Goal: Task Accomplishment & Management: Complete application form

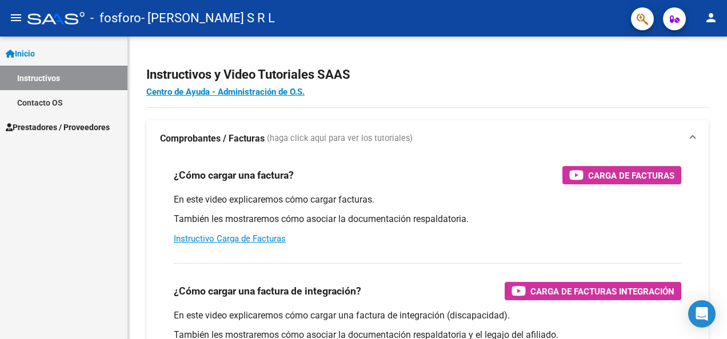
click at [63, 133] on span "Prestadores / Proveedores" at bounding box center [58, 127] width 104 height 13
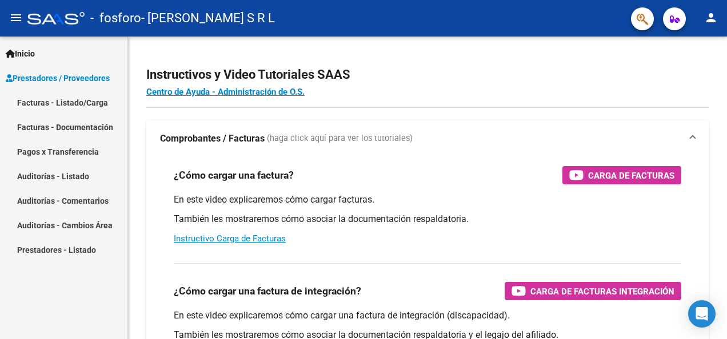
click at [74, 91] on link "Facturas - Listado/Carga" at bounding box center [63, 102] width 127 height 25
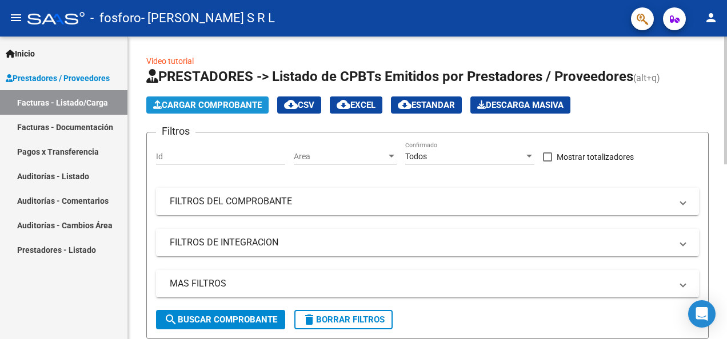
click at [212, 110] on button "Cargar Comprobante" at bounding box center [207, 105] width 122 height 17
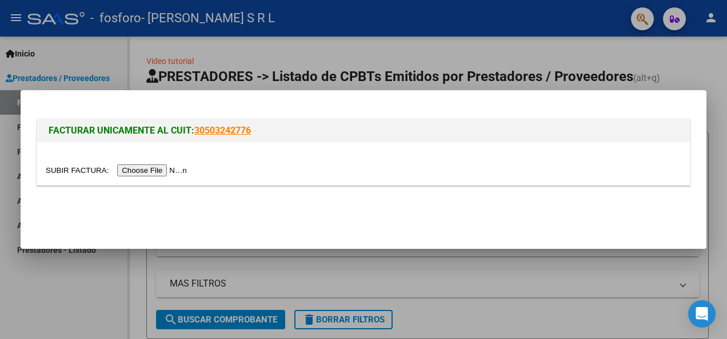
click at [156, 167] on input "file" at bounding box center [118, 171] width 145 height 12
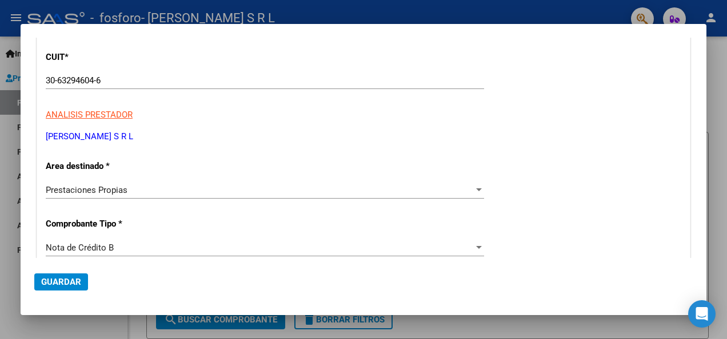
scroll to position [122, 0]
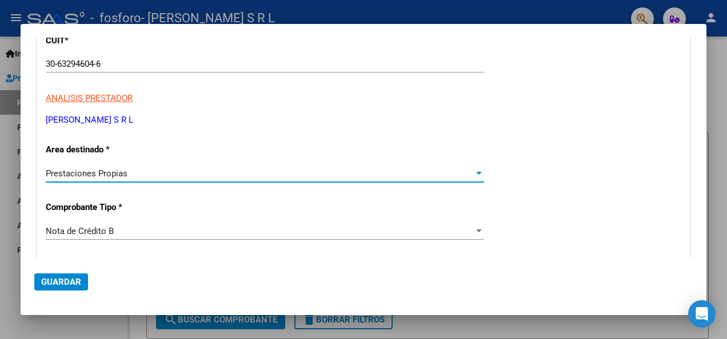
click at [126, 171] on span "Prestaciones Propias" at bounding box center [87, 174] width 82 height 10
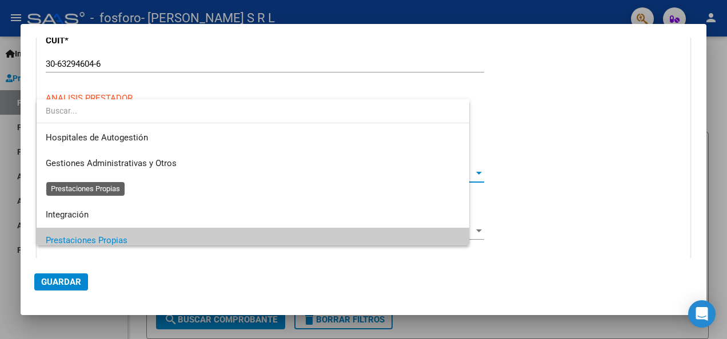
scroll to position [68, 0]
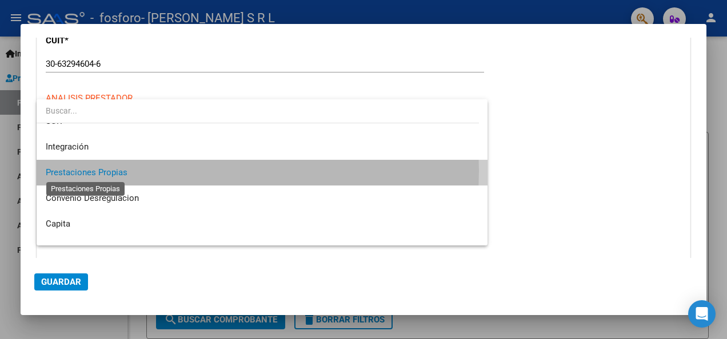
click at [126, 171] on span "Prestaciones Propias" at bounding box center [87, 172] width 82 height 10
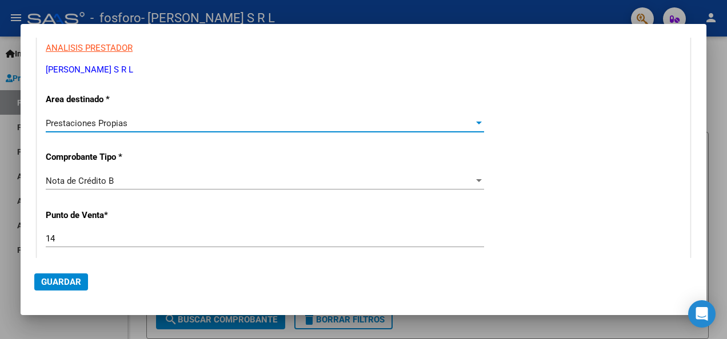
scroll to position [236, 0]
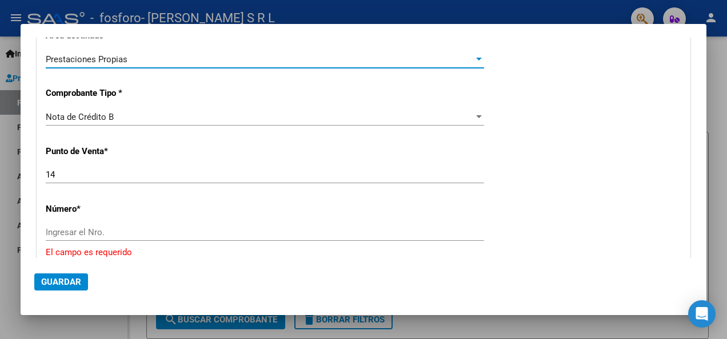
click at [329, 120] on div "Nota de Crédito B" at bounding box center [260, 117] width 428 height 10
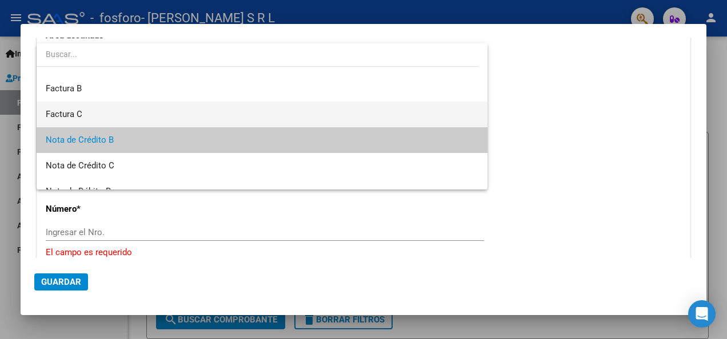
scroll to position [0, 0]
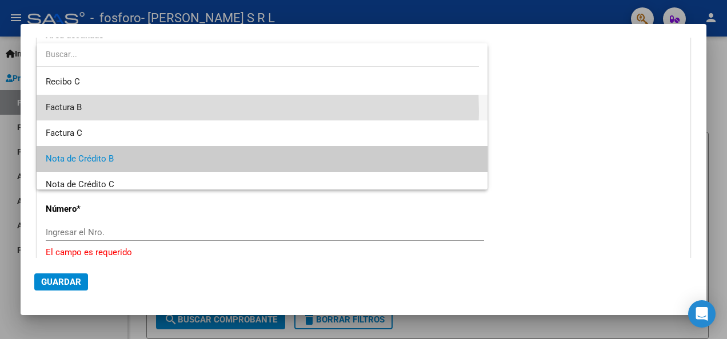
click at [85, 112] on span "Factura B" at bounding box center [262, 108] width 432 height 26
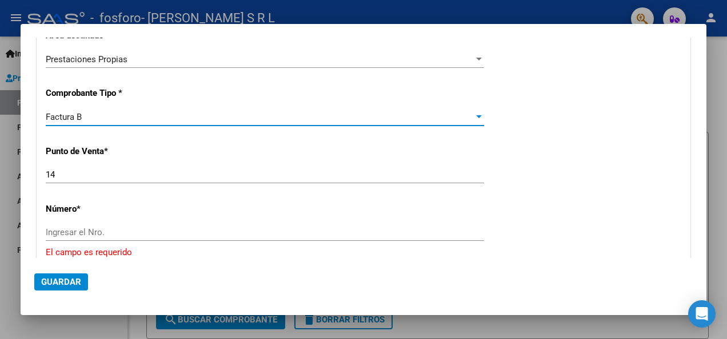
click at [62, 234] on input "Ingresar el Nro." at bounding box center [265, 232] width 438 height 10
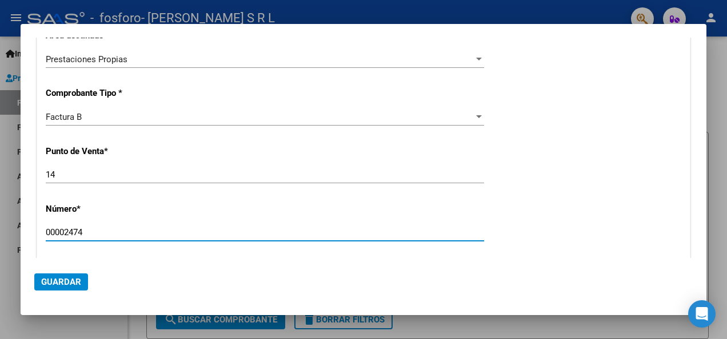
scroll to position [293, 0]
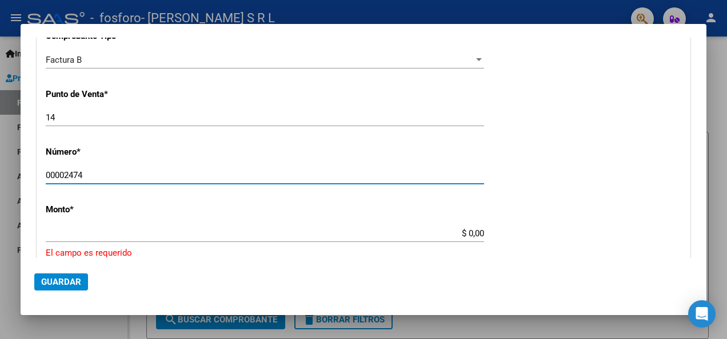
type input "00002474"
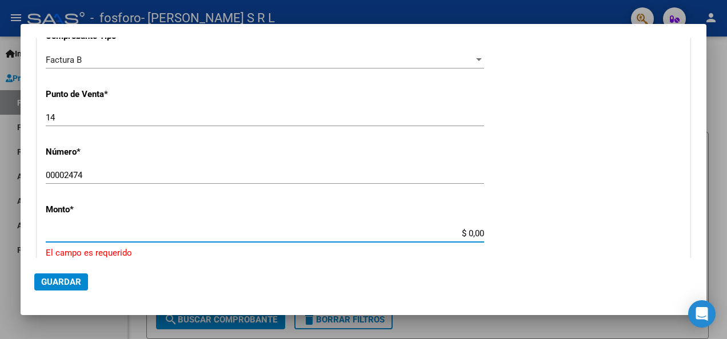
click at [59, 233] on input "$ 0,00" at bounding box center [265, 234] width 438 height 10
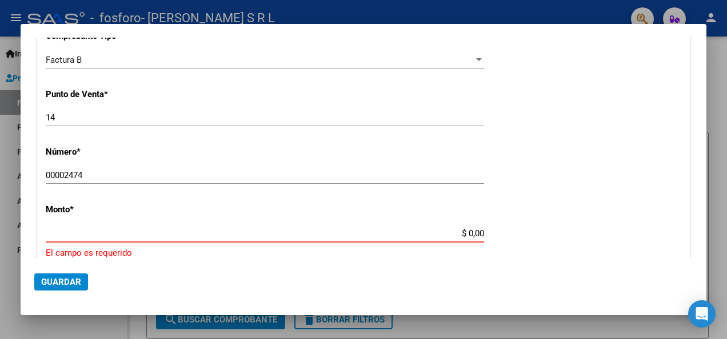
click at [70, 232] on input "$ 0,00" at bounding box center [265, 234] width 438 height 10
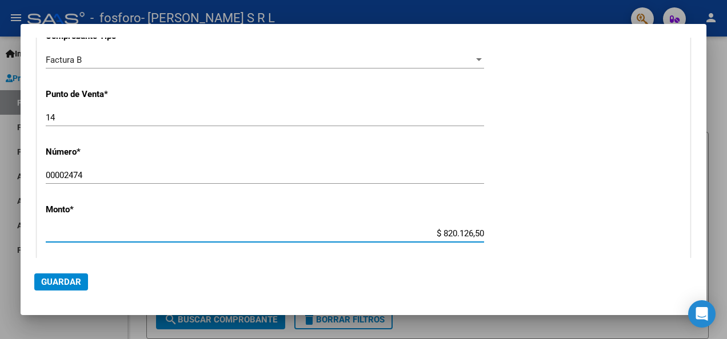
type input "$ 82.012,65"
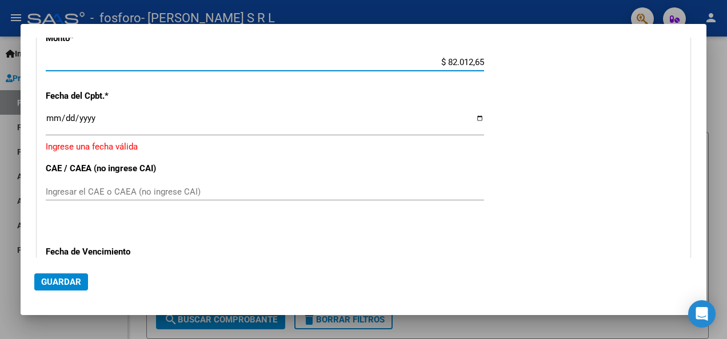
click at [53, 126] on input "Ingresar la fecha" at bounding box center [265, 123] width 438 height 18
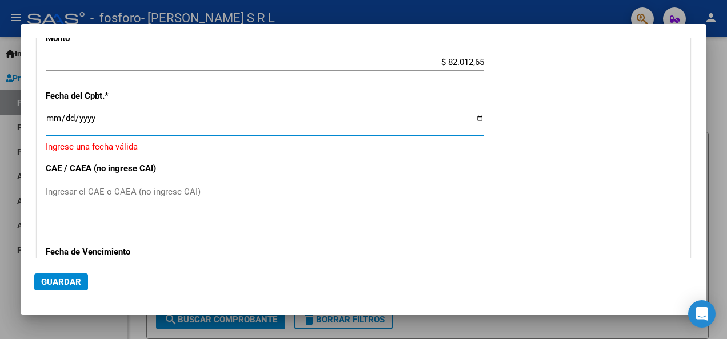
click at [475, 118] on input "Ingresar la fecha" at bounding box center [265, 123] width 438 height 18
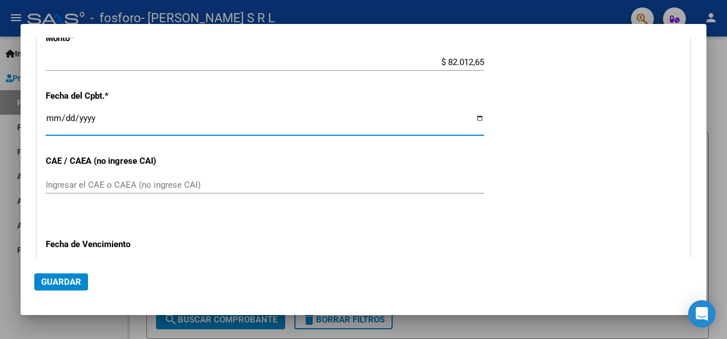
type input "[DATE]"
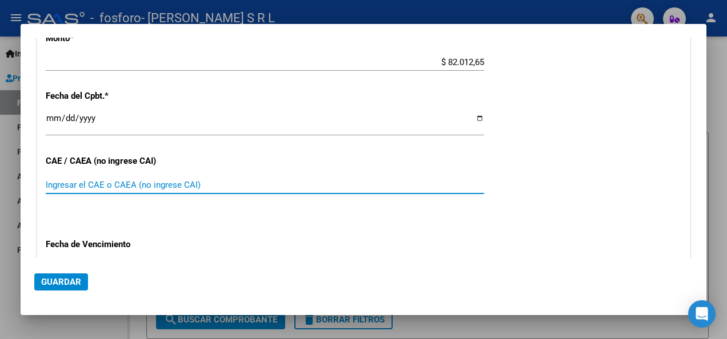
click at [69, 189] on input "Ingresar el CAE o CAEA (no ingrese CAI)" at bounding box center [265, 185] width 438 height 10
click at [57, 185] on input "Ingresar el CAE o CAEA (no ingrese CAI)" at bounding box center [265, 185] width 438 height 10
paste input "75366445663912"
type input "75366445663912"
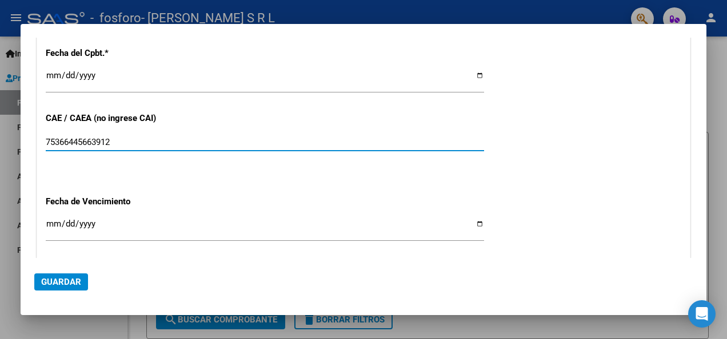
scroll to position [636, 0]
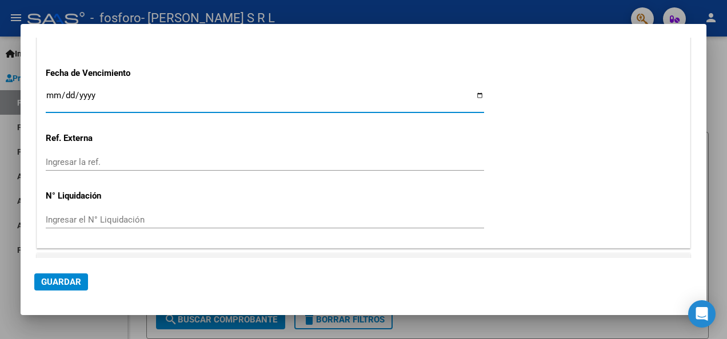
click at [55, 94] on input "Ingresar la fecha" at bounding box center [265, 100] width 438 height 18
click at [476, 93] on input "Ingresar la fecha" at bounding box center [265, 100] width 438 height 18
type input "[DATE]"
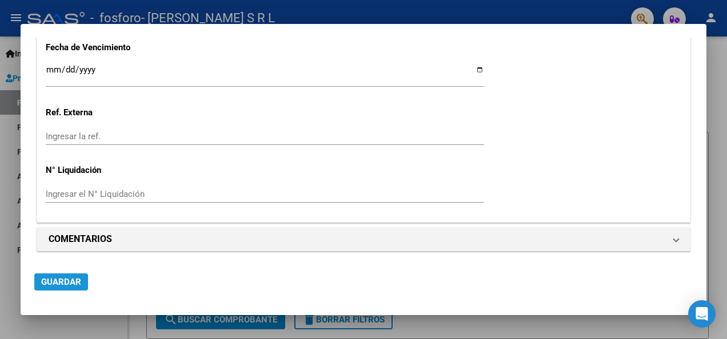
click at [59, 283] on span "Guardar" at bounding box center [61, 282] width 40 height 10
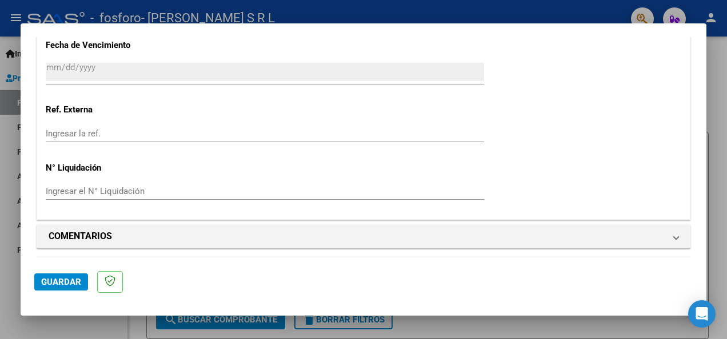
scroll to position [743, 0]
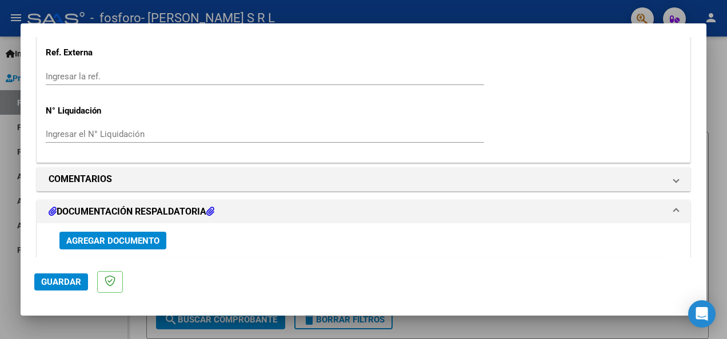
click at [129, 242] on span "Agregar Documento" at bounding box center [112, 241] width 93 height 10
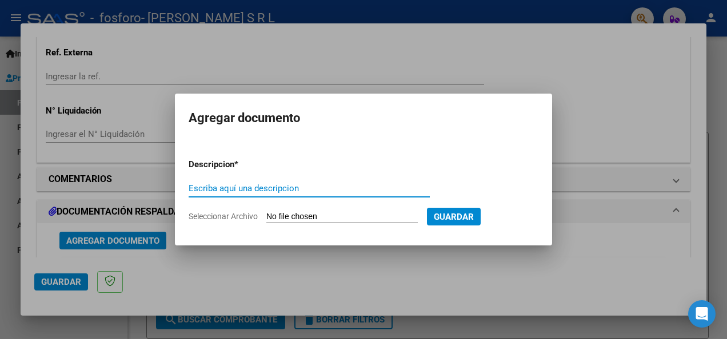
click at [313, 189] on input "Escriba aquí una descripcion" at bounding box center [309, 188] width 241 height 10
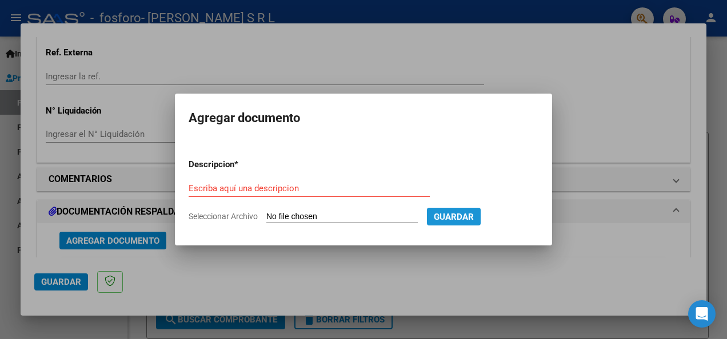
click at [444, 217] on span "Guardar" at bounding box center [454, 217] width 40 height 10
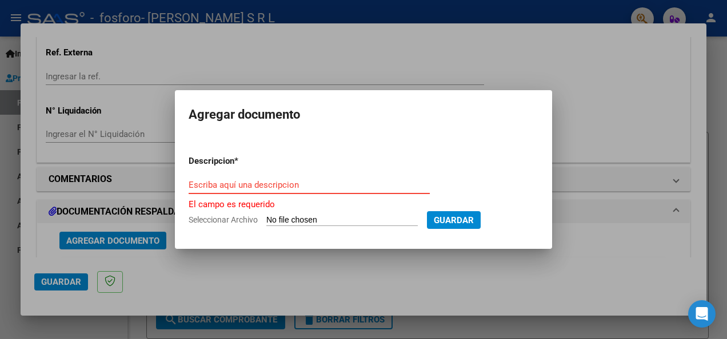
click at [306, 183] on input "Escriba aquí una descripcion" at bounding box center [309, 185] width 241 height 10
drag, startPoint x: 298, startPoint y: 210, endPoint x: 294, endPoint y: 217, distance: 7.9
click at [294, 217] on form "Descripcion * Escriba aquí una descripcion El campo es requerido Seleccionar Ar…" at bounding box center [364, 190] width 350 height 89
drag, startPoint x: 294, startPoint y: 217, endPoint x: 260, endPoint y: 182, distance: 49.3
click at [261, 182] on input "Escriba aquí una descripcion" at bounding box center [309, 185] width 241 height 10
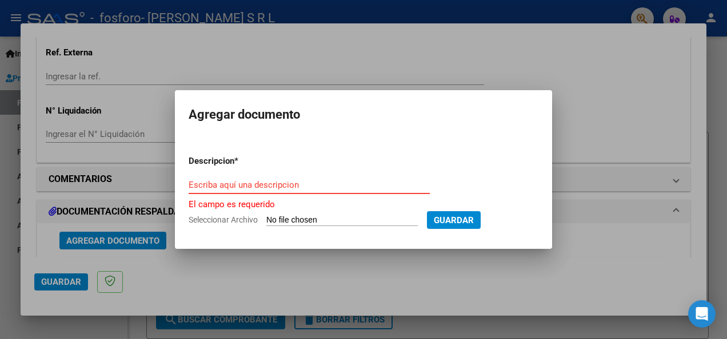
click at [256, 185] on input "Escriba aquí una descripcion" at bounding box center [309, 185] width 241 height 10
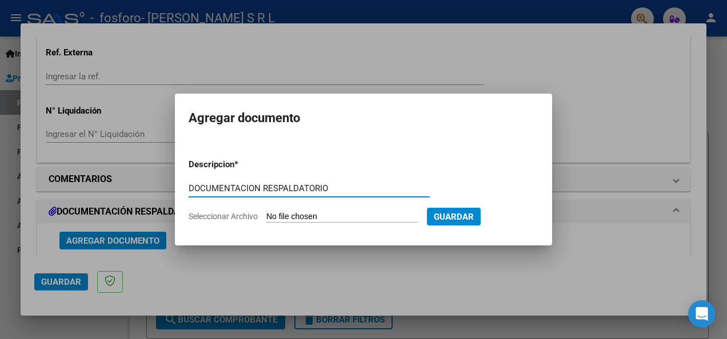
click at [456, 206] on form "Descripcion * DOCUMENTACION RESPALDATORIO Escriba aquí una descripcion Seleccio…" at bounding box center [364, 191] width 350 height 82
click at [342, 190] on input "DOCUMENTACION RESPALDATORIO" at bounding box center [309, 188] width 241 height 10
type input "DOCUMENTACION RESPALDATORIA"
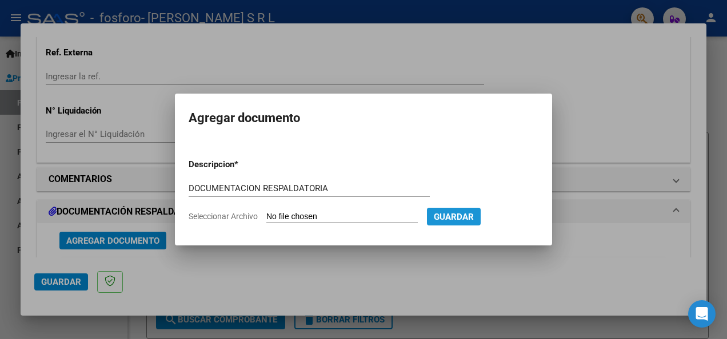
click at [462, 219] on span "Guardar" at bounding box center [454, 217] width 40 height 10
click at [352, 210] on form "Descripcion * DOCUMENTACION RESPALDATORIA Escriba aquí una descripcion Seleccio…" at bounding box center [364, 191] width 350 height 82
click at [314, 219] on input "Seleccionar Archivo" at bounding box center [341, 217] width 151 height 11
type input "C:\fakepath\Documentacion respaldatoria.zip"
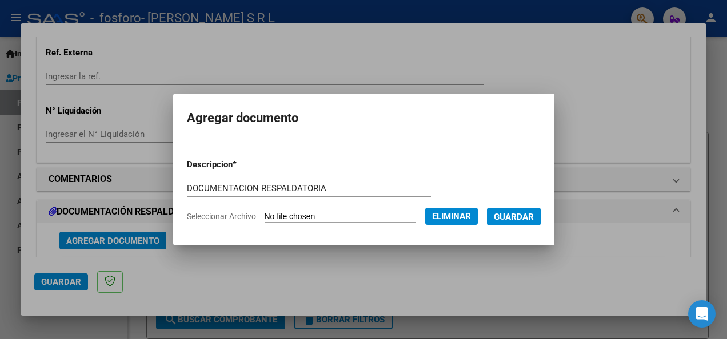
click at [523, 218] on span "Guardar" at bounding box center [514, 217] width 40 height 10
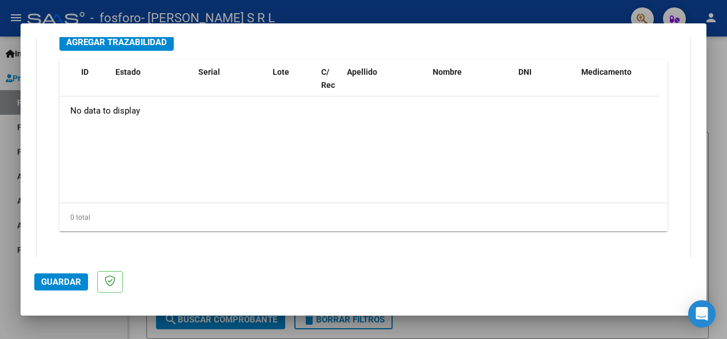
scroll to position [1216, 0]
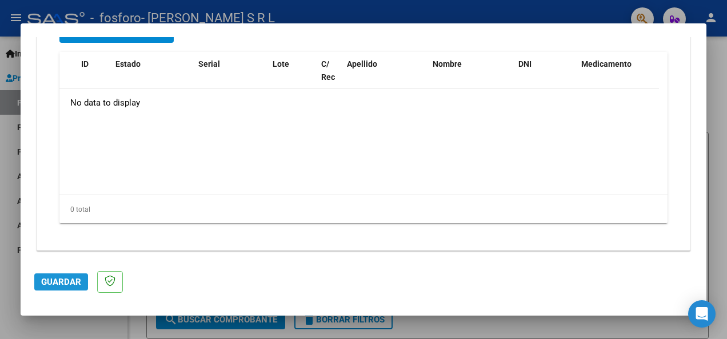
click at [62, 281] on span "Guardar" at bounding box center [61, 282] width 40 height 10
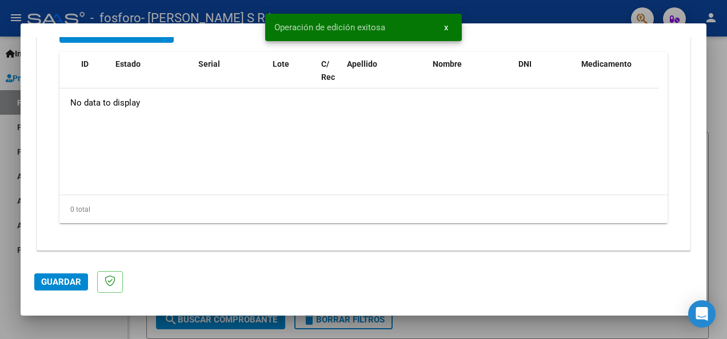
click at [712, 89] on div at bounding box center [363, 169] width 727 height 339
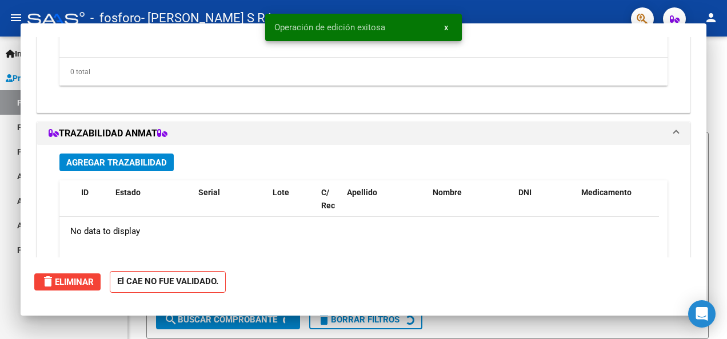
scroll to position [0, 0]
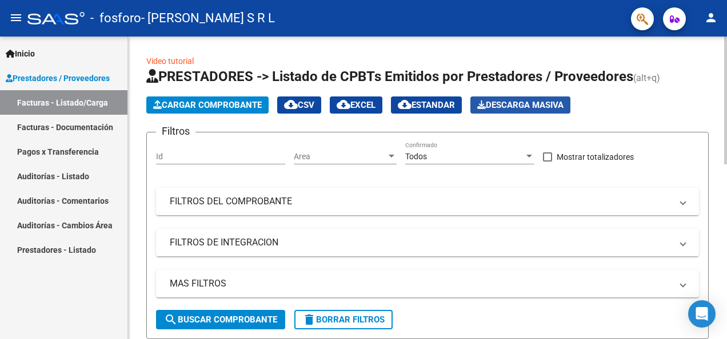
click at [510, 107] on span "Descarga Masiva" at bounding box center [520, 105] width 86 height 10
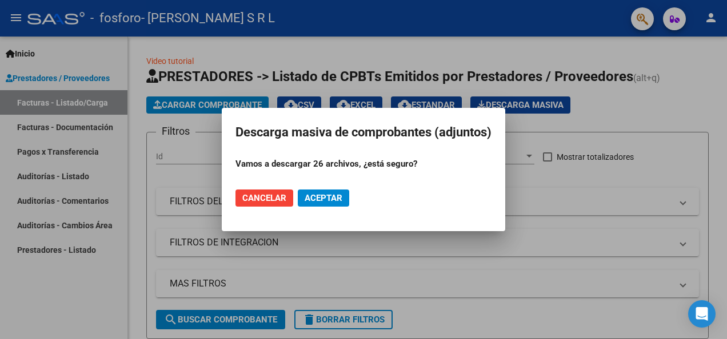
click at [261, 197] on span "Cancelar" at bounding box center [264, 198] width 44 height 10
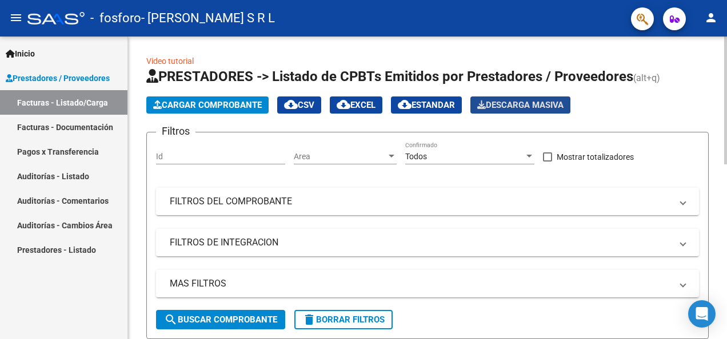
click at [512, 103] on span "Descarga Masiva" at bounding box center [520, 105] width 86 height 10
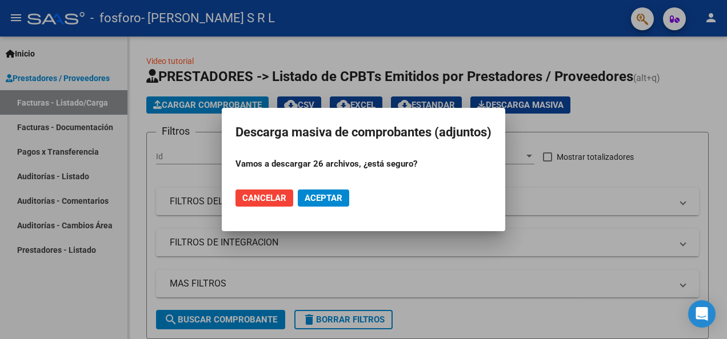
click at [335, 200] on span "Aceptar" at bounding box center [323, 198] width 38 height 10
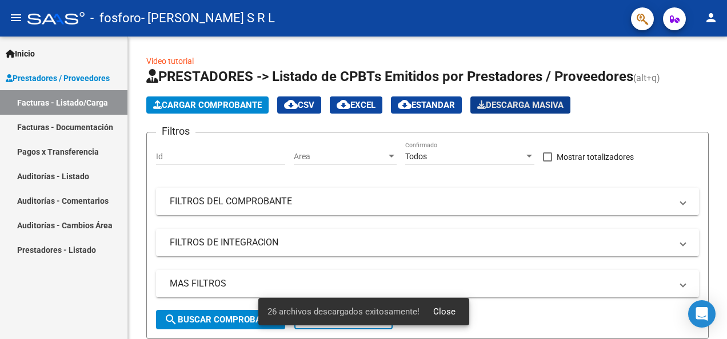
click at [378, 315] on span "26 archivos descargados exitosamente!" at bounding box center [343, 311] width 152 height 11
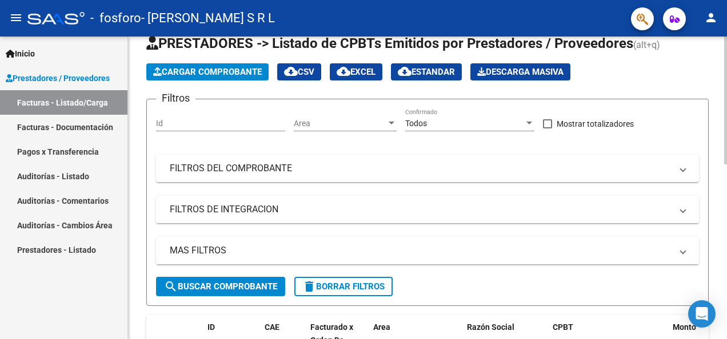
scroll to position [57, 0]
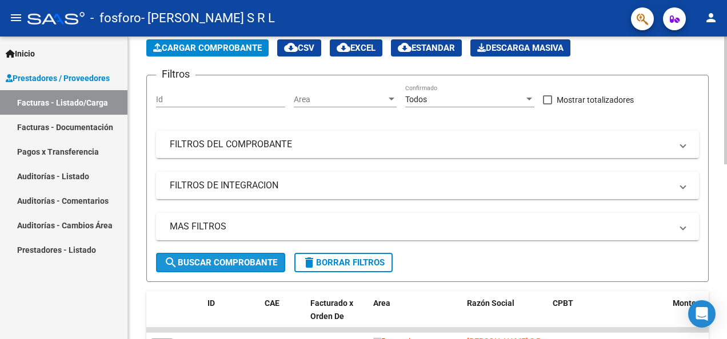
click at [225, 256] on button "search Buscar Comprobante" at bounding box center [220, 262] width 129 height 19
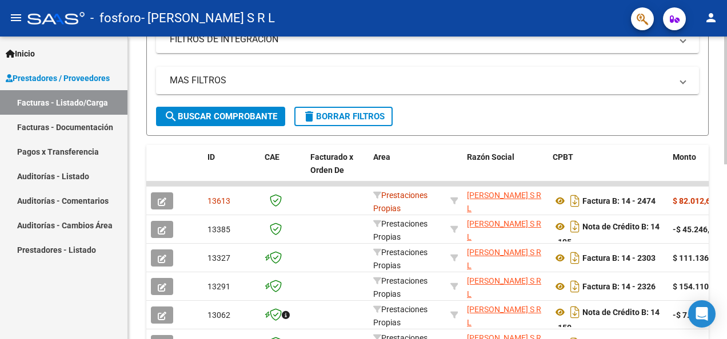
scroll to position [229, 0]
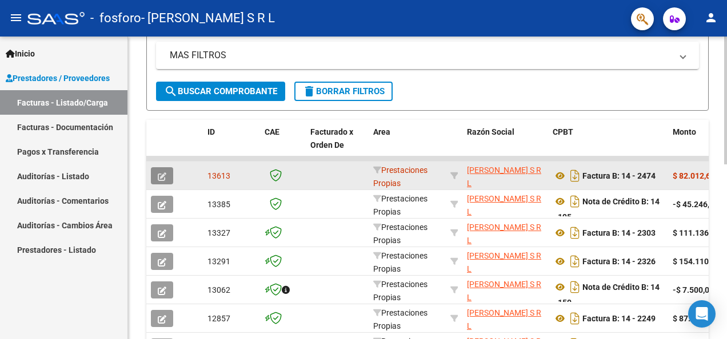
click at [162, 176] on icon "button" at bounding box center [162, 177] width 9 height 9
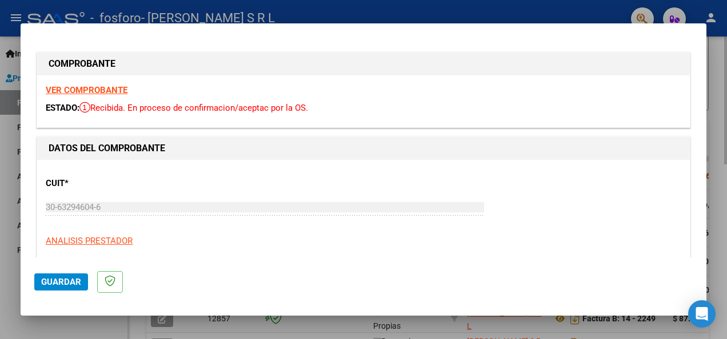
drag, startPoint x: 723, startPoint y: 95, endPoint x: 714, endPoint y: 92, distance: 9.6
click at [722, 95] on div at bounding box center [363, 169] width 727 height 339
type input "$ 0,00"
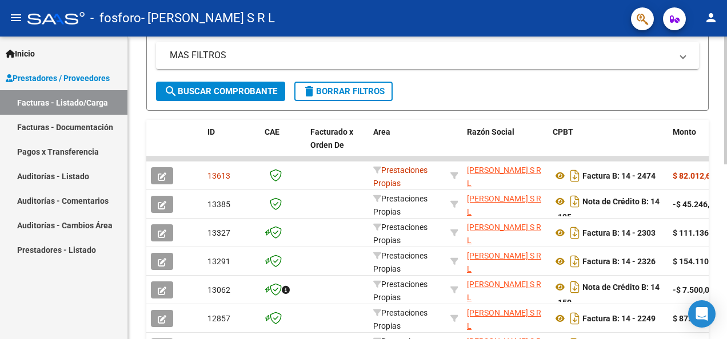
scroll to position [400, 0]
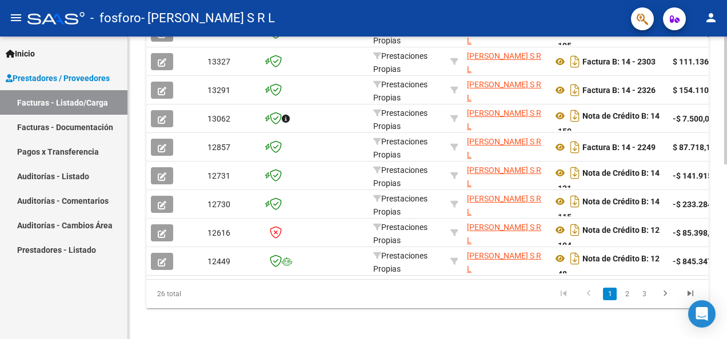
drag, startPoint x: 202, startPoint y: 278, endPoint x: 441, endPoint y: 292, distance: 239.2
click at [441, 292] on div "ID CAE Facturado x Orden De Area Razón Social CPBT Monto Fecha Cpbt Días desde …" at bounding box center [427, 129] width 562 height 360
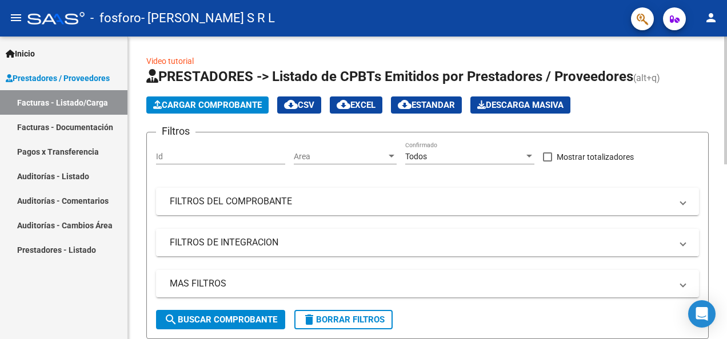
scroll to position [229, 0]
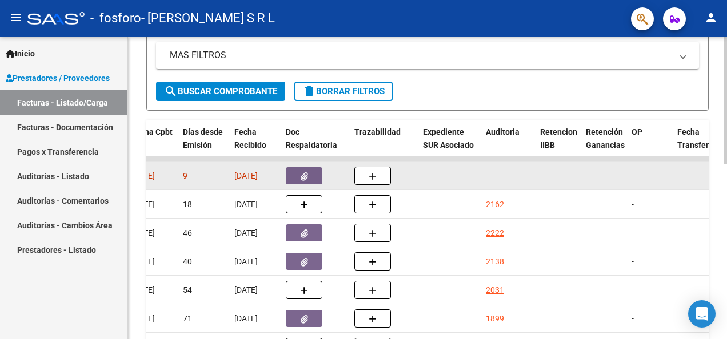
click at [631, 178] on datatable-body-cell "-" at bounding box center [650, 176] width 46 height 28
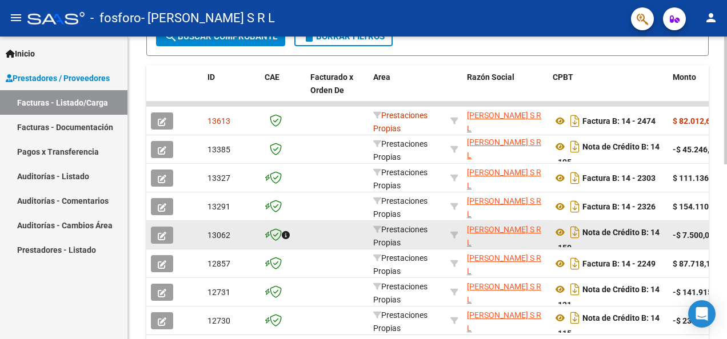
scroll to position [185, 0]
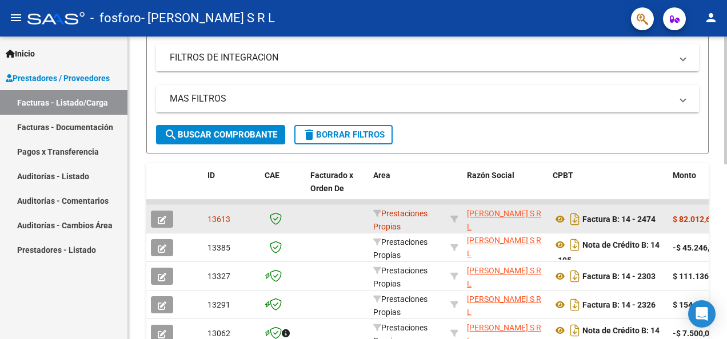
click at [304, 220] on datatable-body-cell at bounding box center [283, 219] width 46 height 28
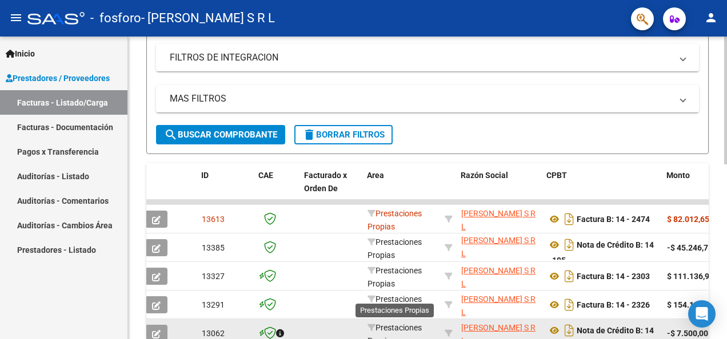
scroll to position [2, 0]
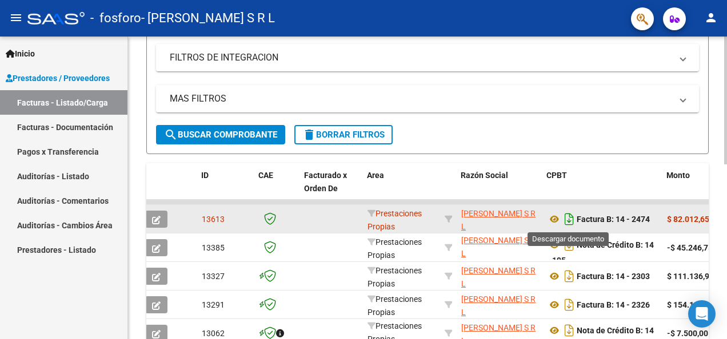
click at [572, 215] on icon "Descargar documento" at bounding box center [569, 219] width 15 height 18
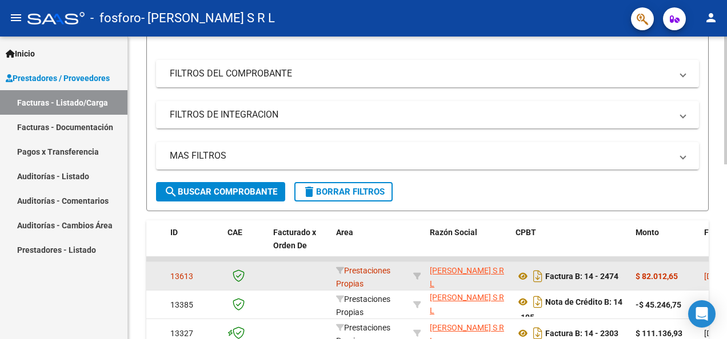
scroll to position [185, 0]
